Goal: Information Seeking & Learning: Learn about a topic

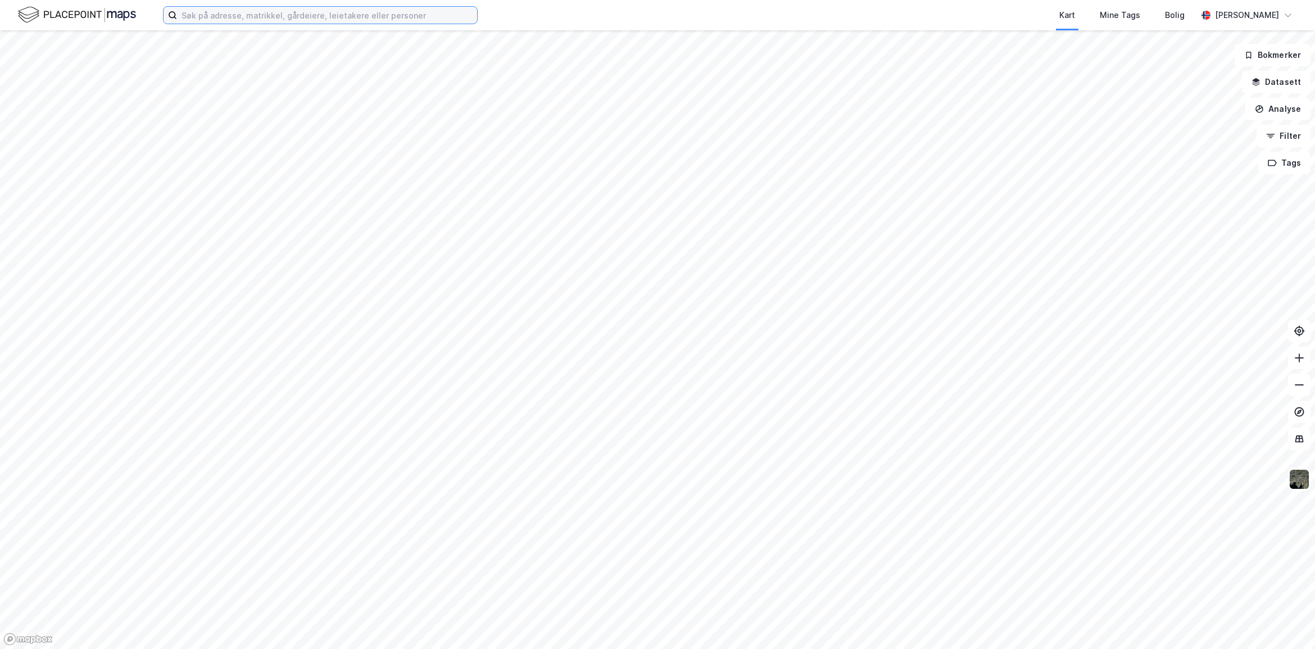
click at [266, 19] on input at bounding box center [327, 15] width 300 height 17
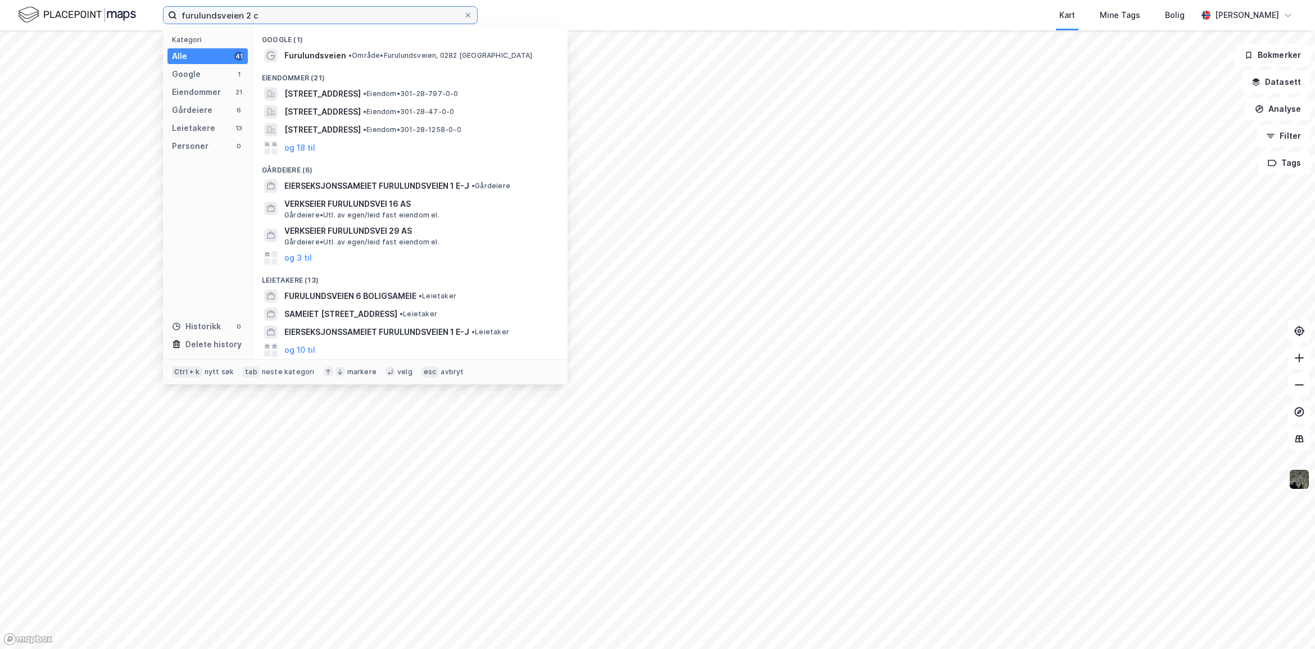
type input "furulundsveien 2 c"
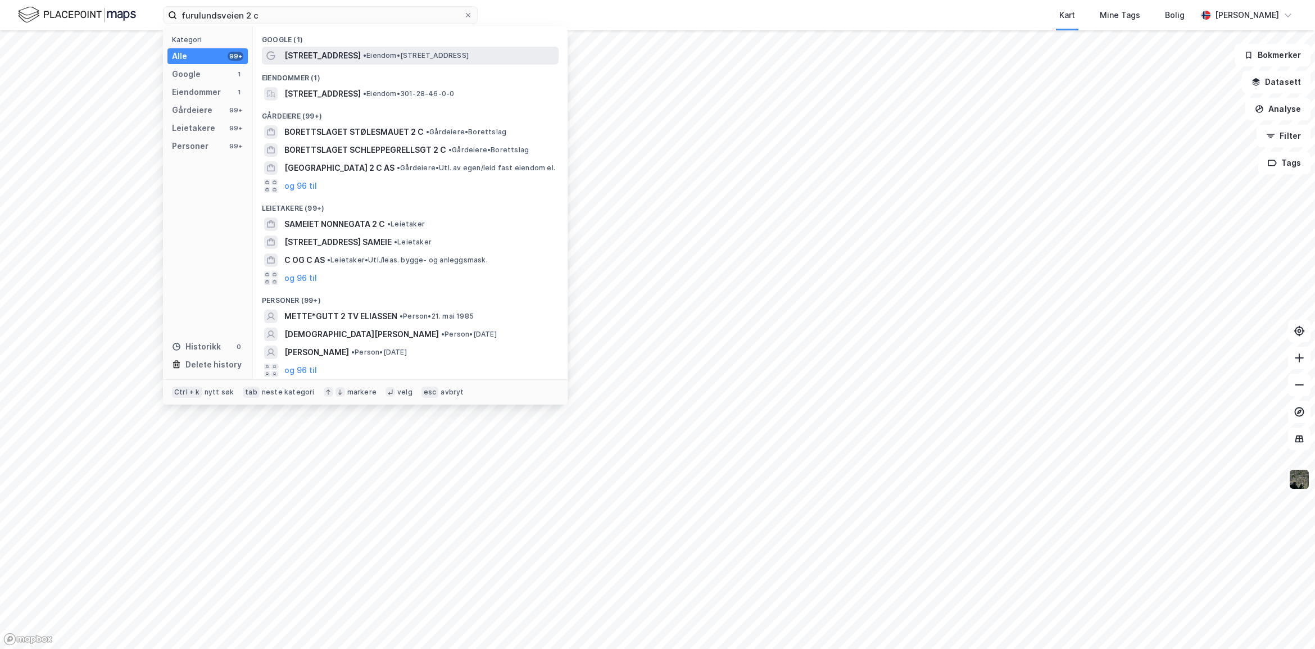
click at [355, 51] on div "[STREET_ADDRESS] • Eiendom • [STREET_ADDRESS]" at bounding box center [420, 55] width 272 height 13
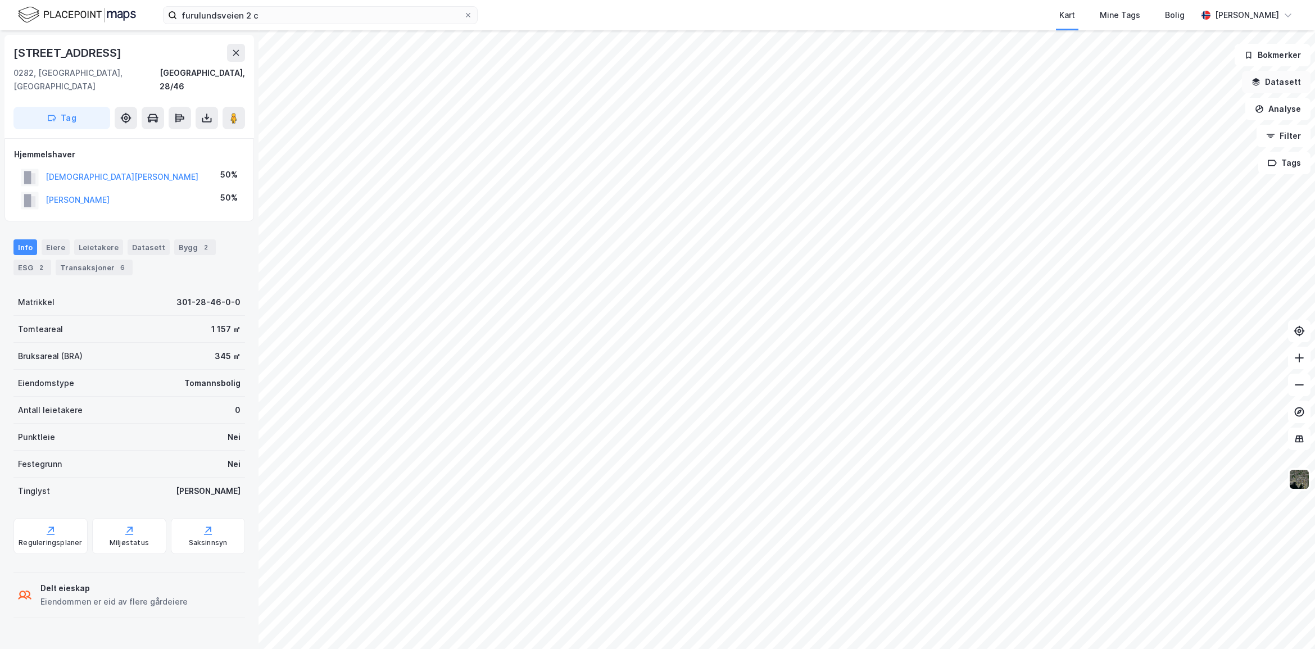
click at [1272, 78] on button "Datasett" at bounding box center [1276, 82] width 69 height 22
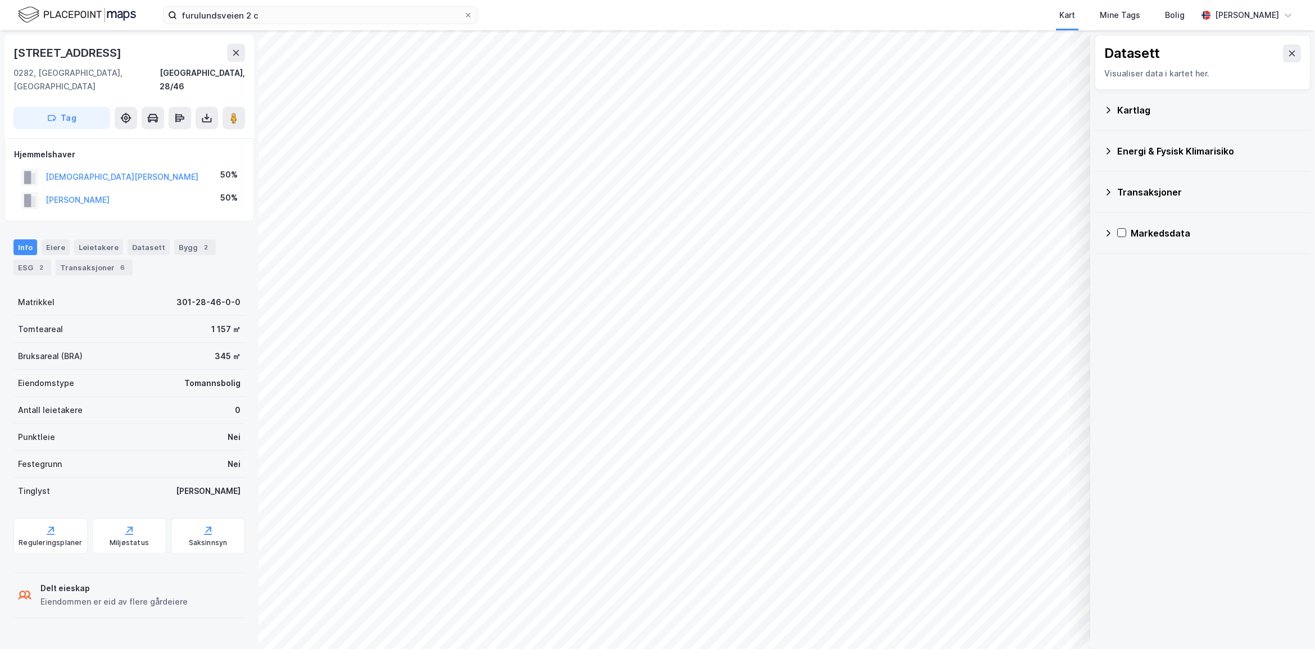
click at [1130, 147] on div "Energi & Fysisk Klimarisiko" at bounding box center [1210, 150] width 184 height 13
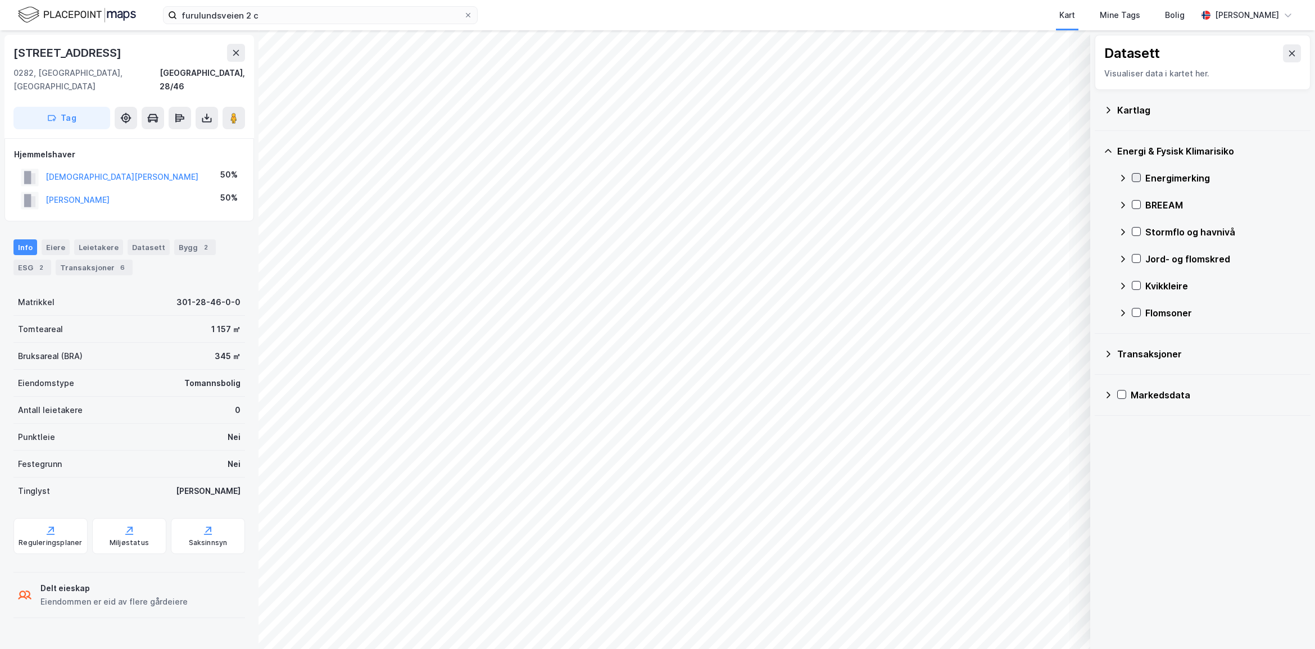
click at [1136, 180] on icon at bounding box center [1137, 178] width 6 height 4
